Goal: Share content: Share content

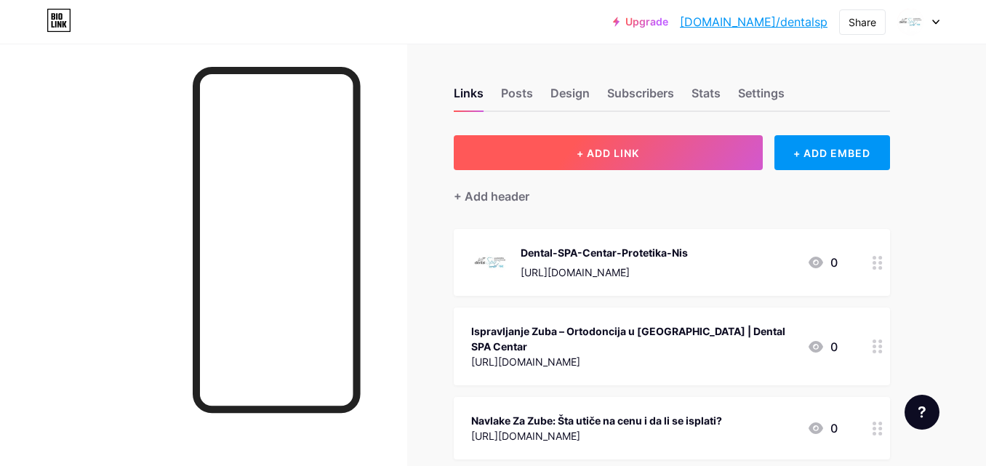
click at [642, 164] on button "+ ADD LINK" at bounding box center [608, 152] width 309 height 35
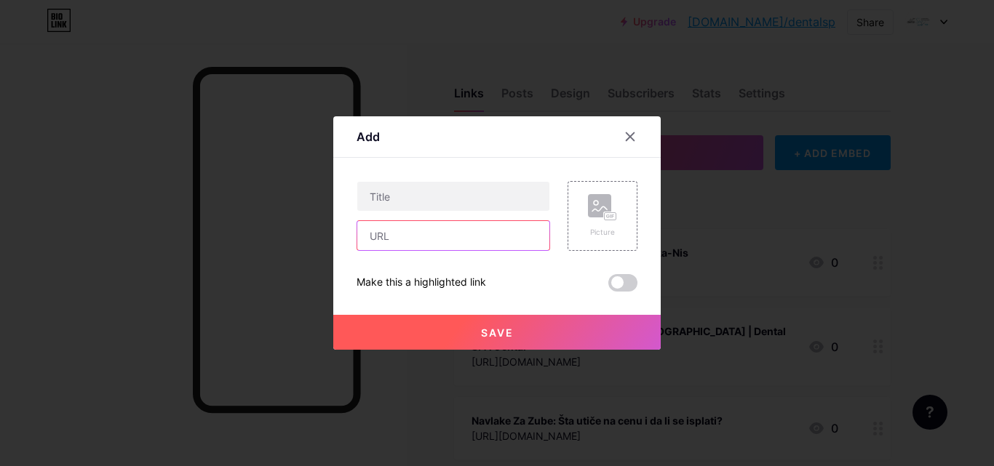
click at [447, 236] on input "text" at bounding box center [453, 235] width 192 height 29
paste input "[URL][DOMAIN_NAME]"
type input "[URL][DOMAIN_NAME]"
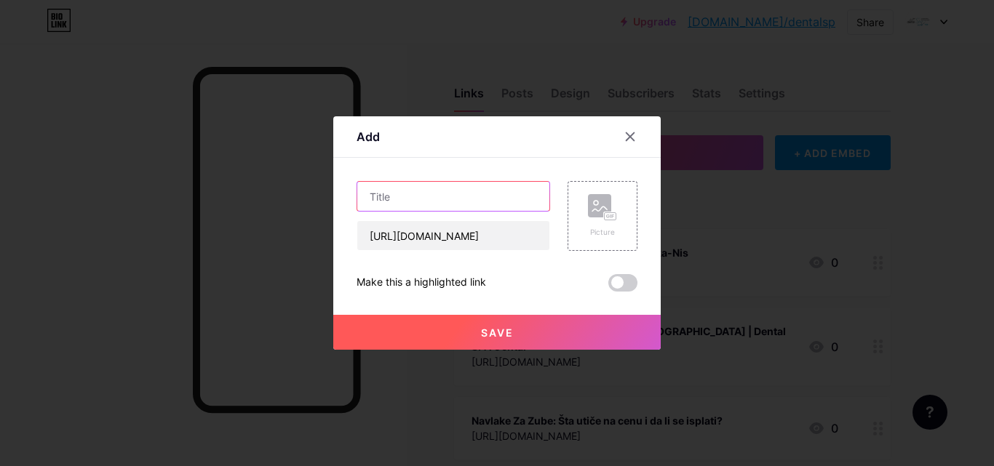
click at [454, 210] on input "text" at bounding box center [453, 196] width 192 height 29
paste input "Karijes kod dece: Šta roditelji treba da znaju"
type input "Karijes kod dece: Šta roditelji treba da znaju"
click at [488, 335] on span "Save" at bounding box center [497, 333] width 33 height 12
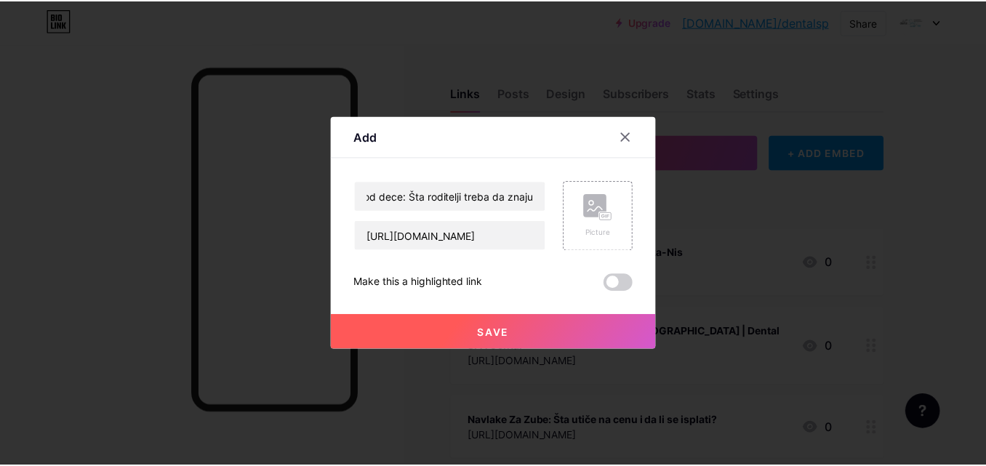
scroll to position [0, 0]
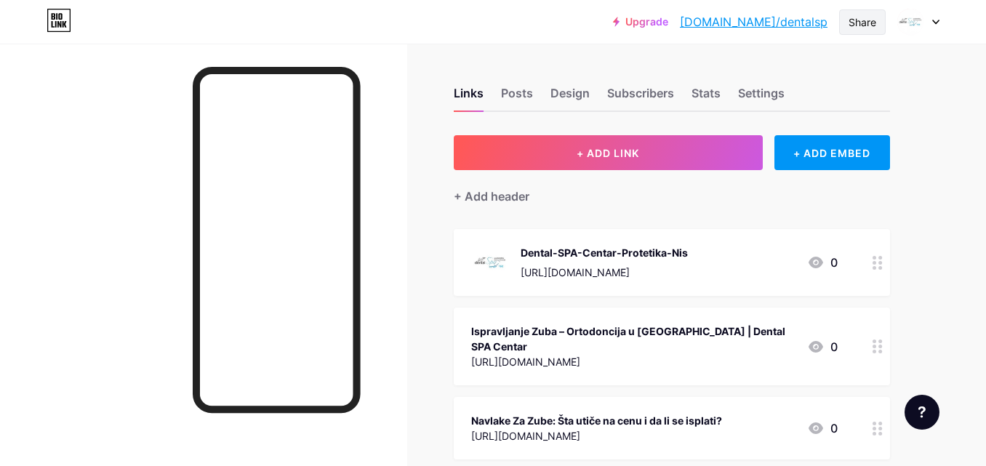
click at [844, 21] on div "Share" at bounding box center [863, 21] width 47 height 25
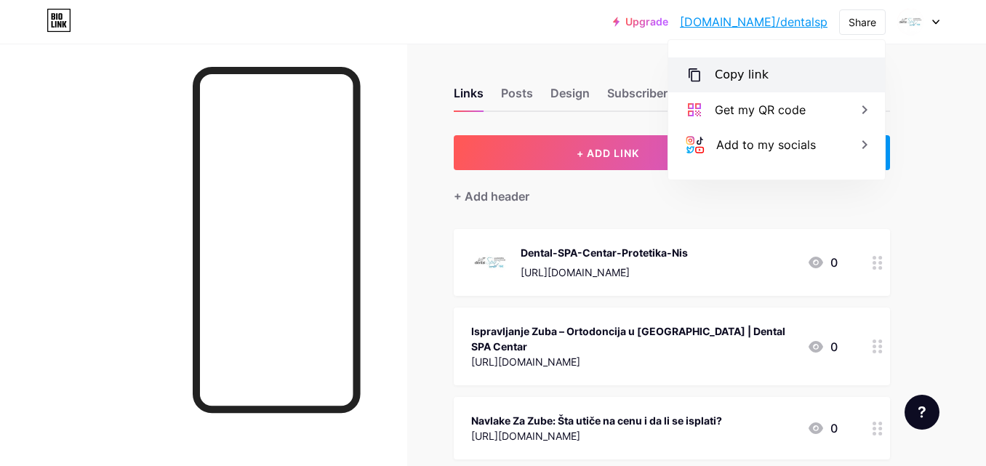
click at [784, 80] on div "Copy link" at bounding box center [777, 74] width 217 height 35
